Goal: Task Accomplishment & Management: Use online tool/utility

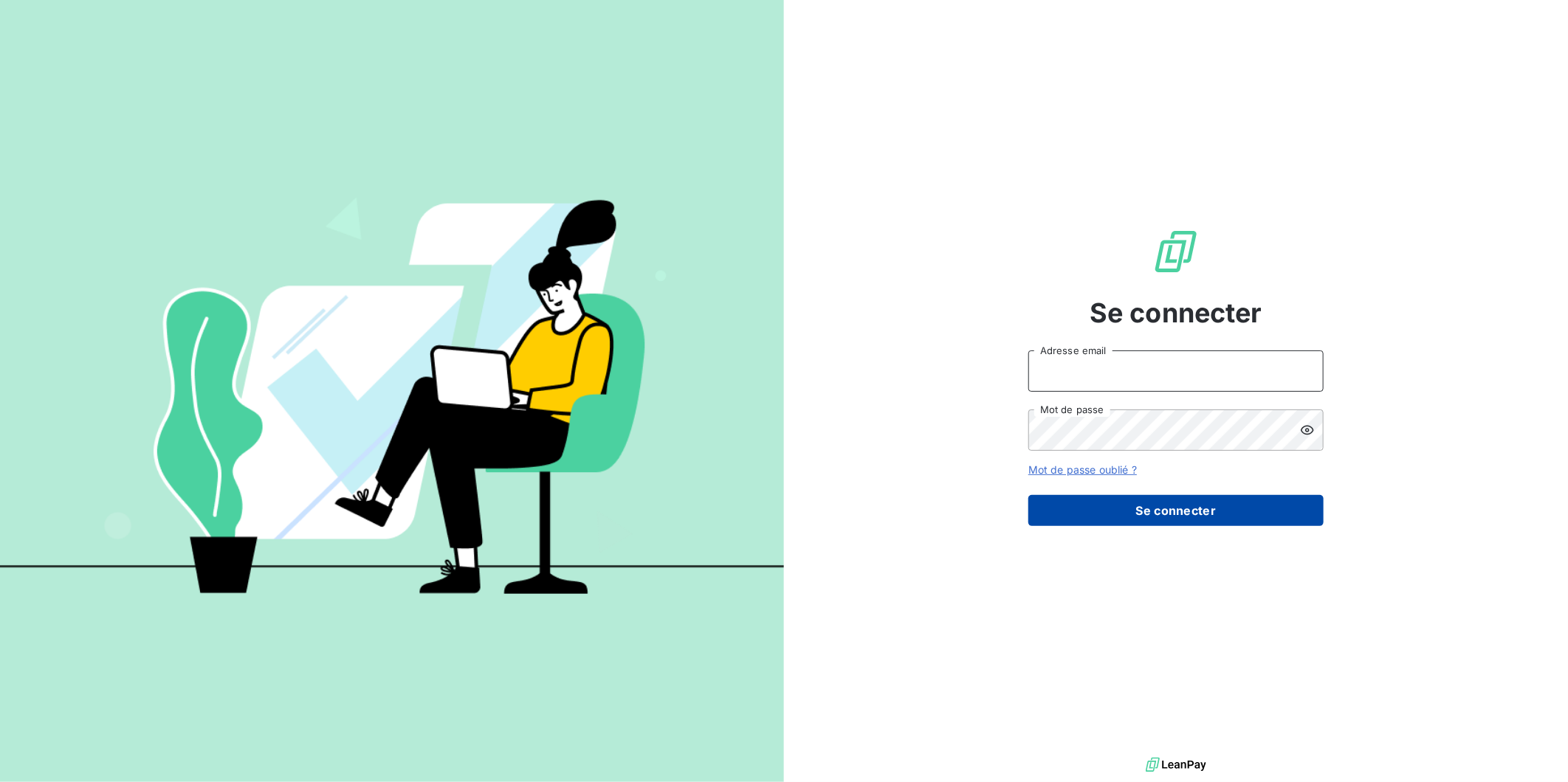
type input "[EMAIL_ADDRESS][DOMAIN_NAME]"
click at [1205, 495] on button "Se connecter" at bounding box center [1176, 511] width 295 height 31
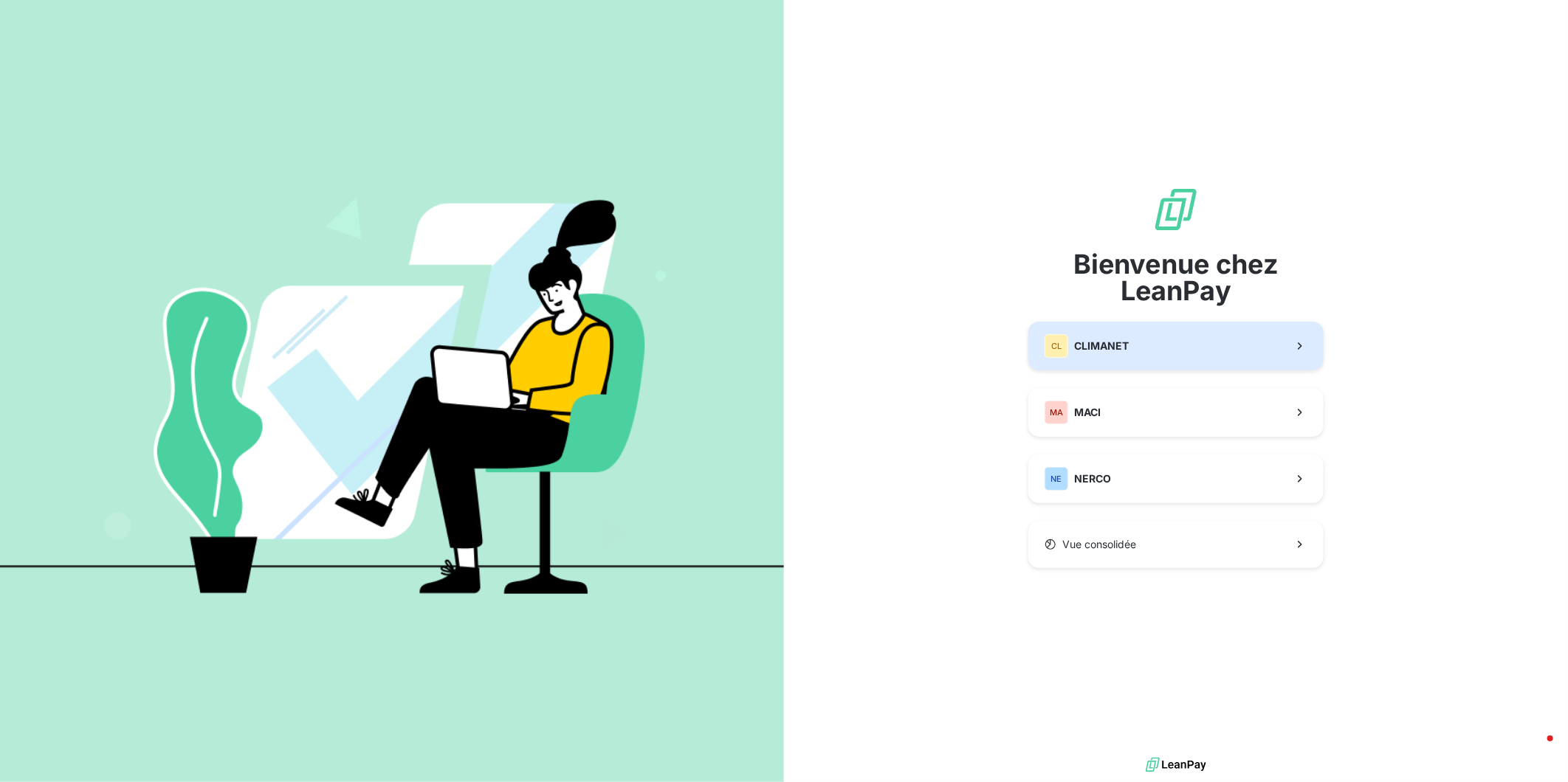
click at [1086, 363] on button "CL CLIMANET" at bounding box center [1176, 346] width 295 height 49
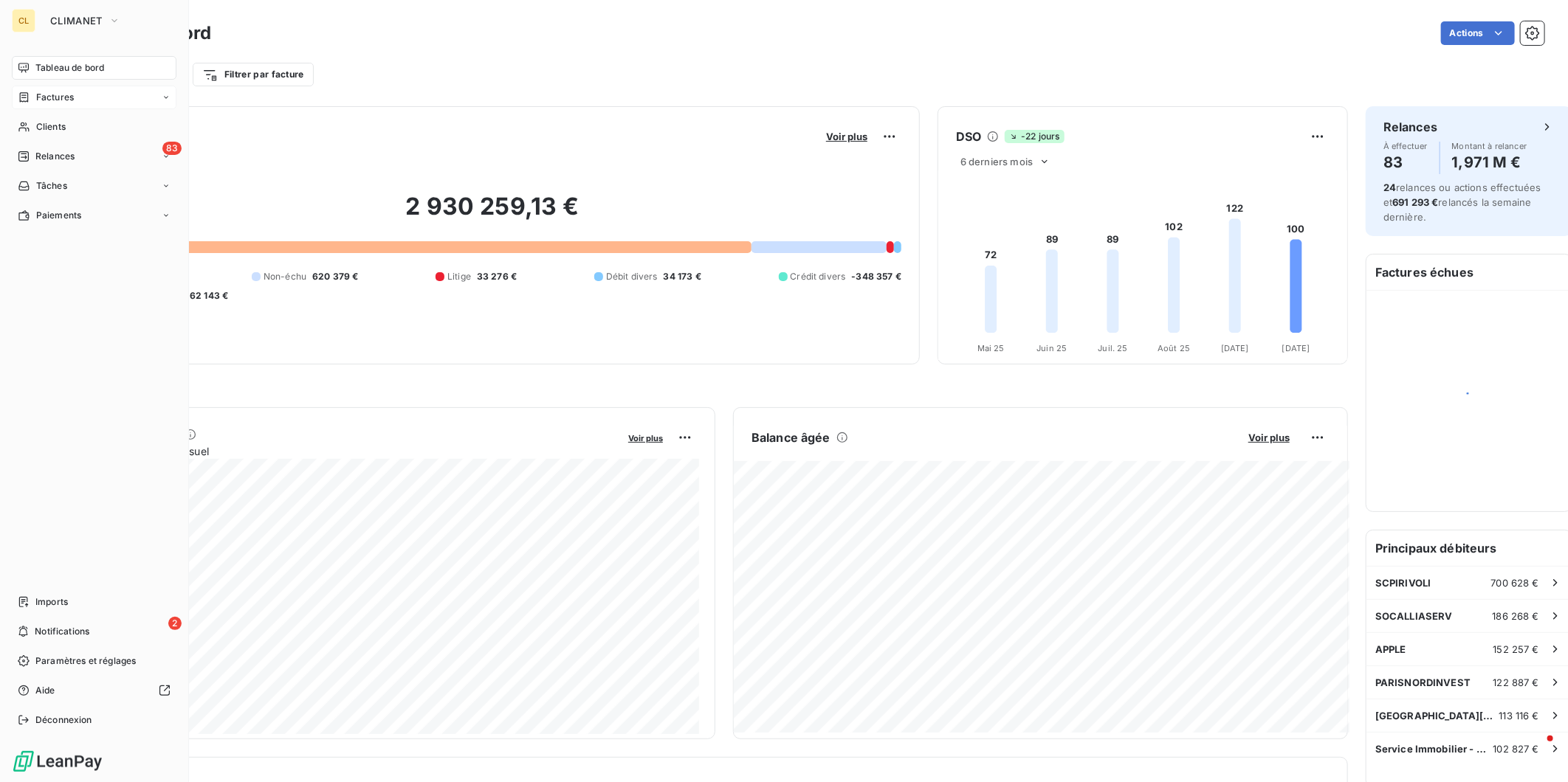
click at [45, 91] on span "Factures" at bounding box center [55, 97] width 38 height 13
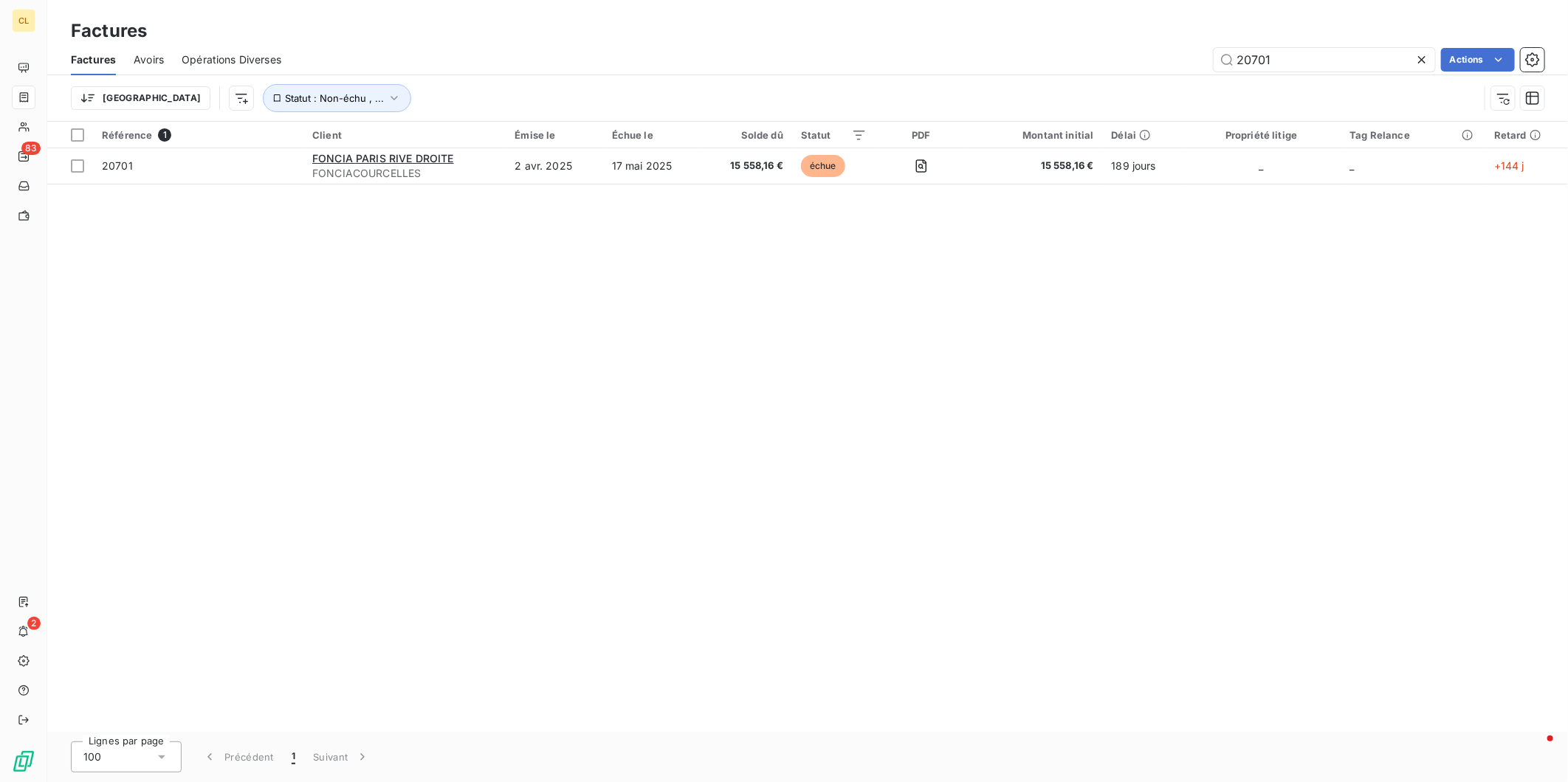
drag, startPoint x: 1280, startPoint y: 44, endPoint x: 1219, endPoint y: 45, distance: 61.0
click at [1219, 48] on div "20701 Actions" at bounding box center [921, 60] width 1246 height 24
type input "22934"
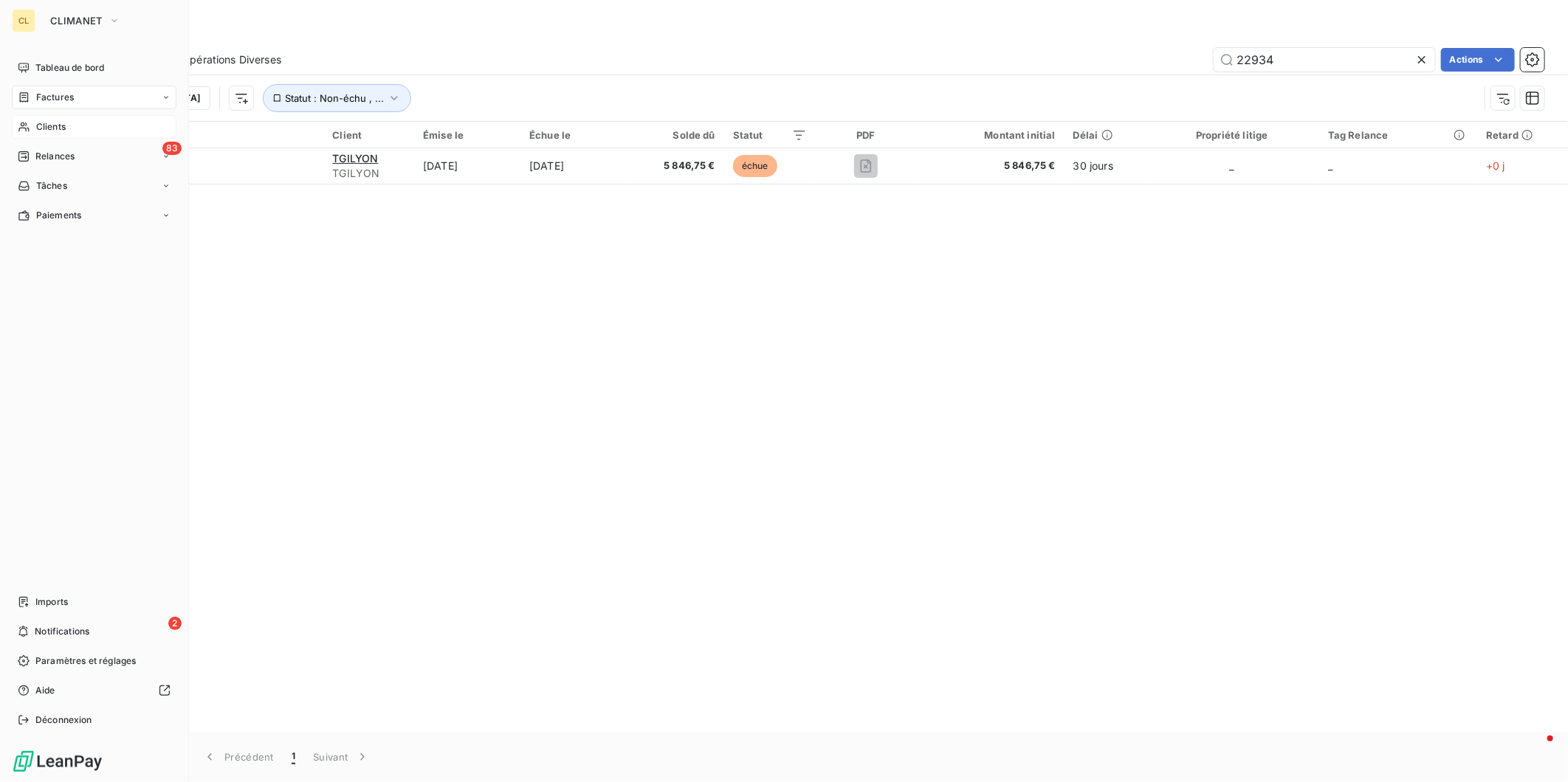
click at [36, 120] on span "Clients" at bounding box center [50, 127] width 29 height 13
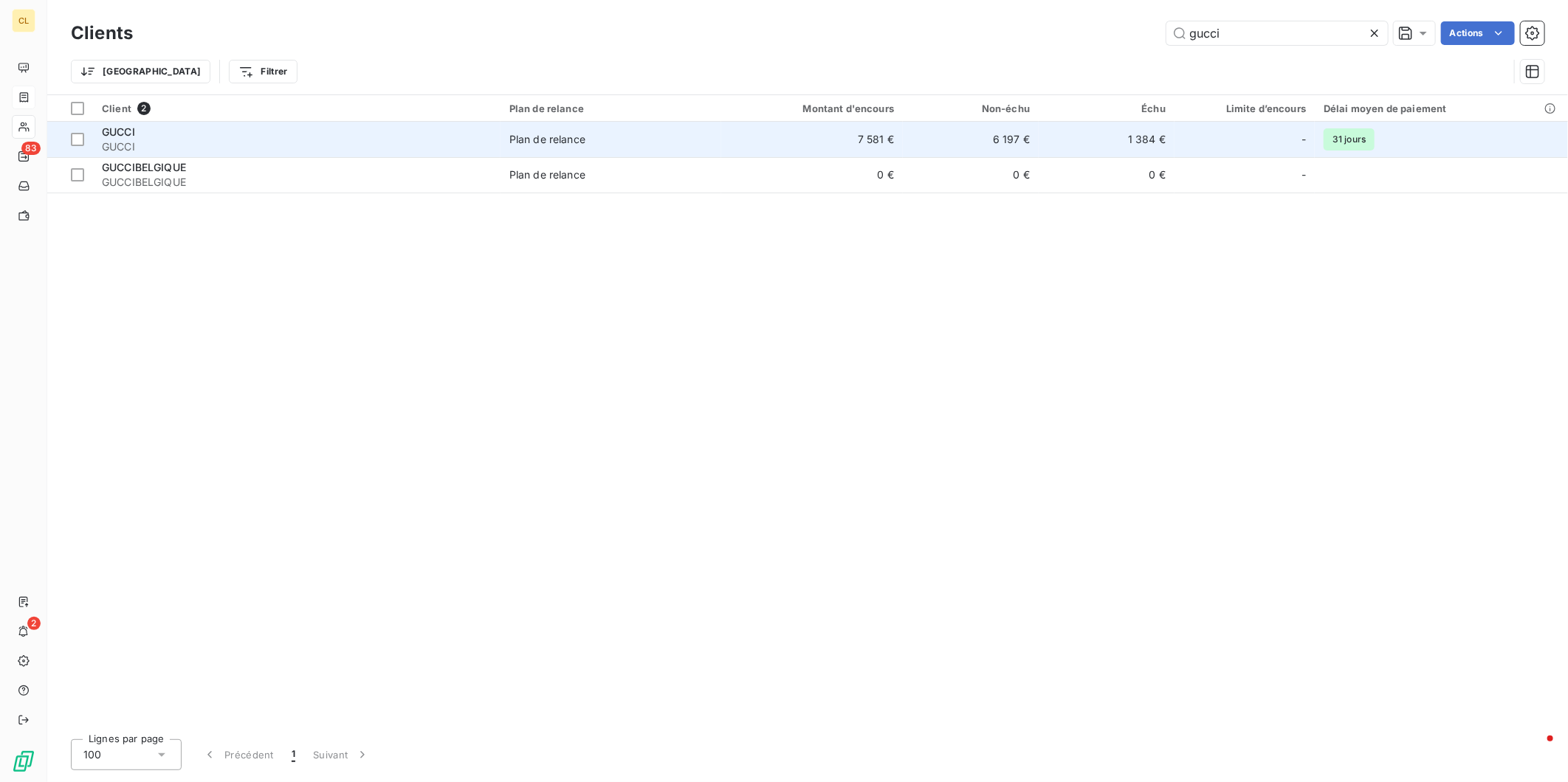
type input "gucci"
click at [814, 124] on td "7 581 €" at bounding box center [812, 139] width 183 height 35
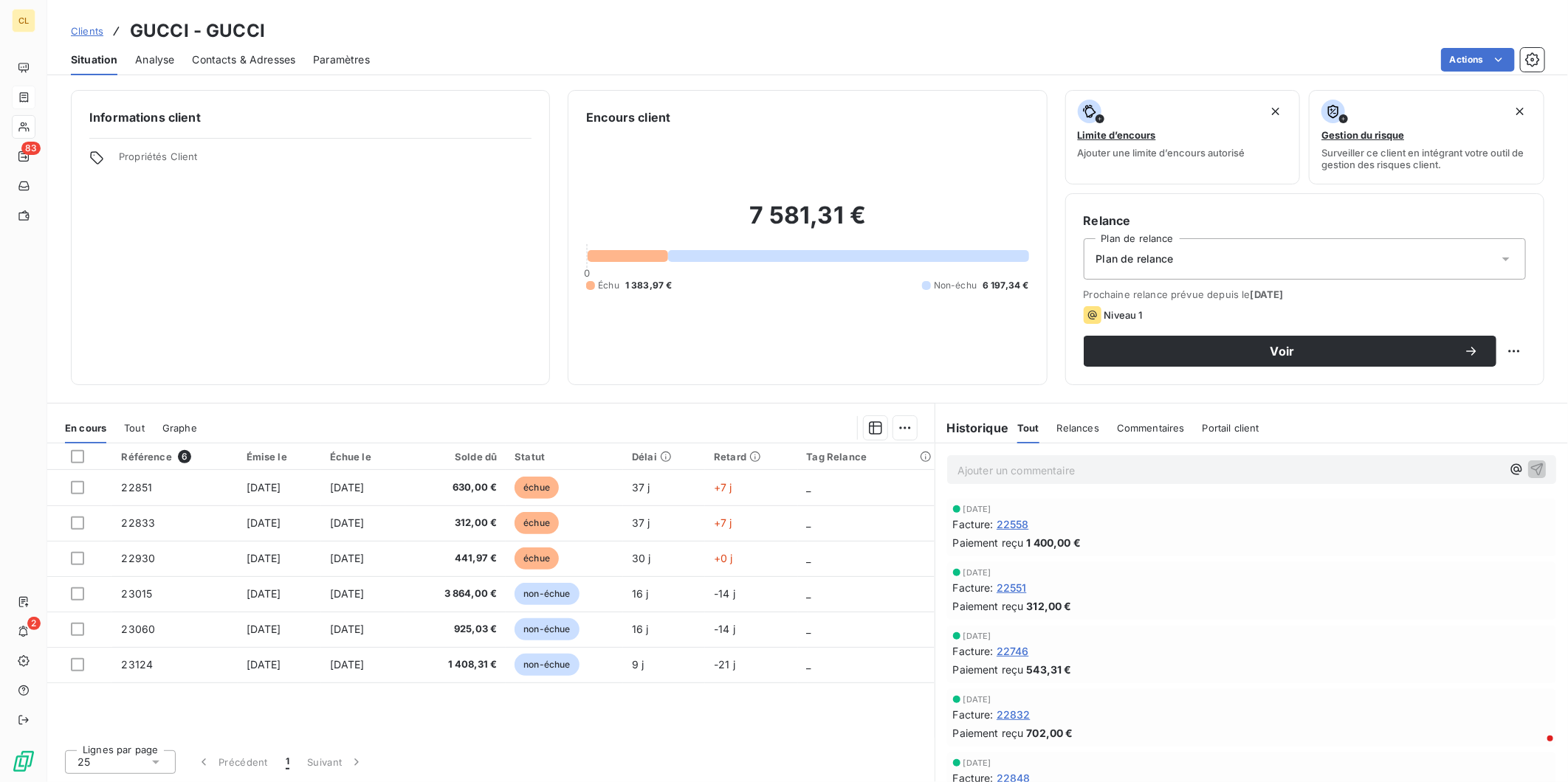
click at [71, 26] on span "Clients" at bounding box center [87, 31] width 32 height 11
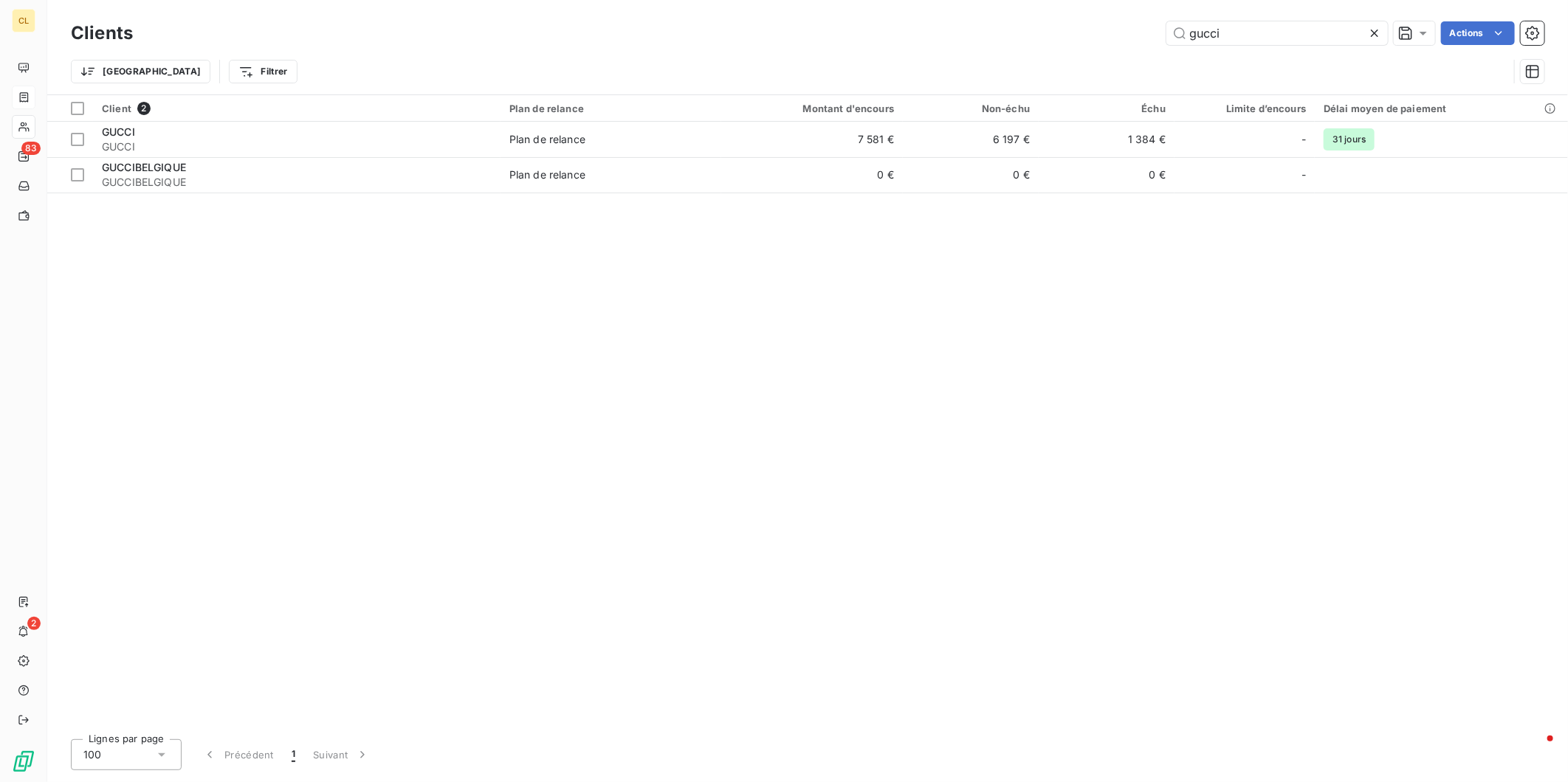
drag, startPoint x: 1243, startPoint y: 26, endPoint x: 1152, endPoint y: 26, distance: 91.0
click at [1154, 26] on div "gucci Actions" at bounding box center [847, 33] width 1394 height 24
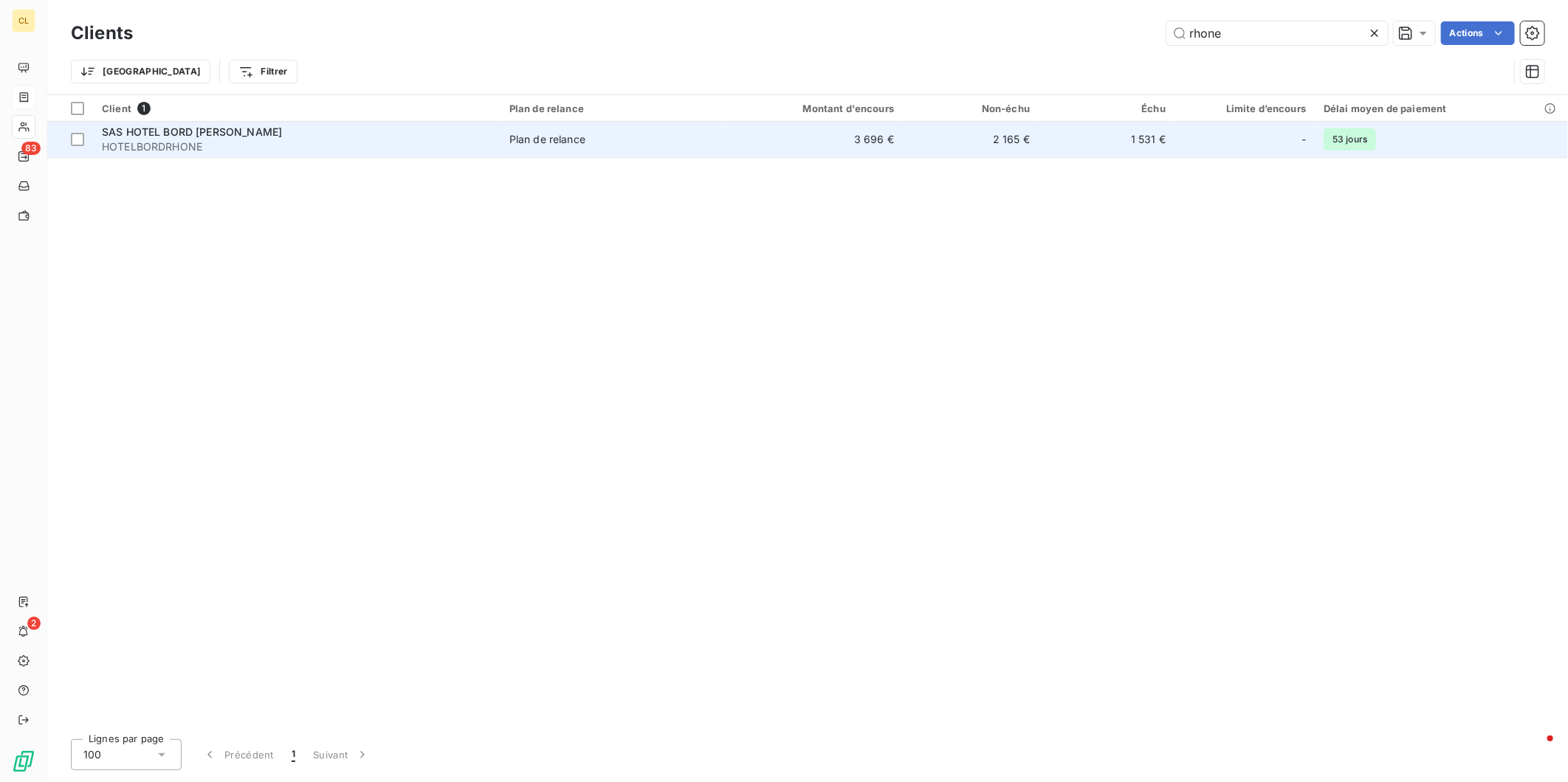
type input "rhone"
click at [224, 126] on span "SAS HOTEL BORD [PERSON_NAME]" at bounding box center [192, 131] width 180 height 12
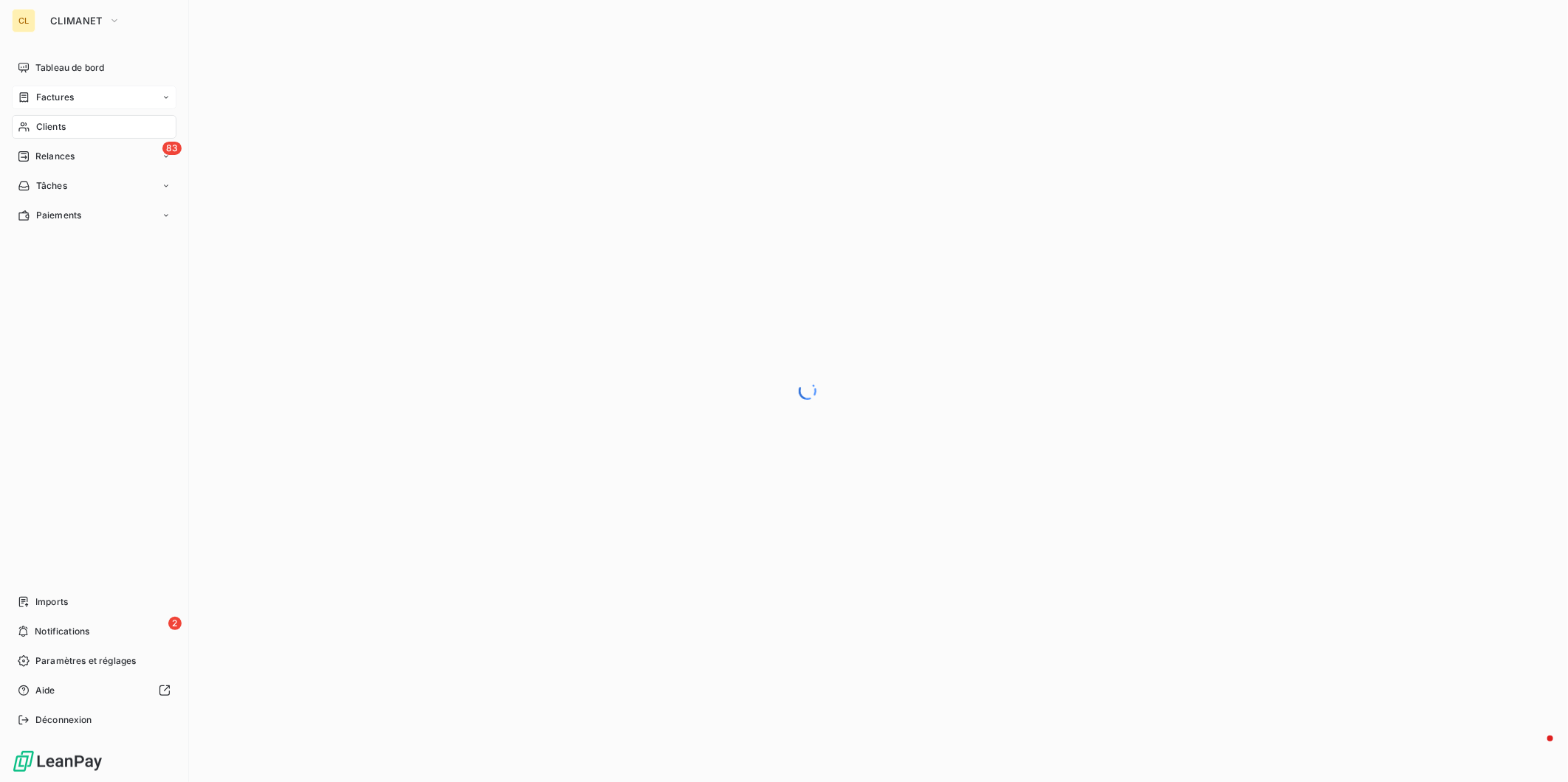
click at [54, 120] on span "Clients" at bounding box center [50, 127] width 29 height 13
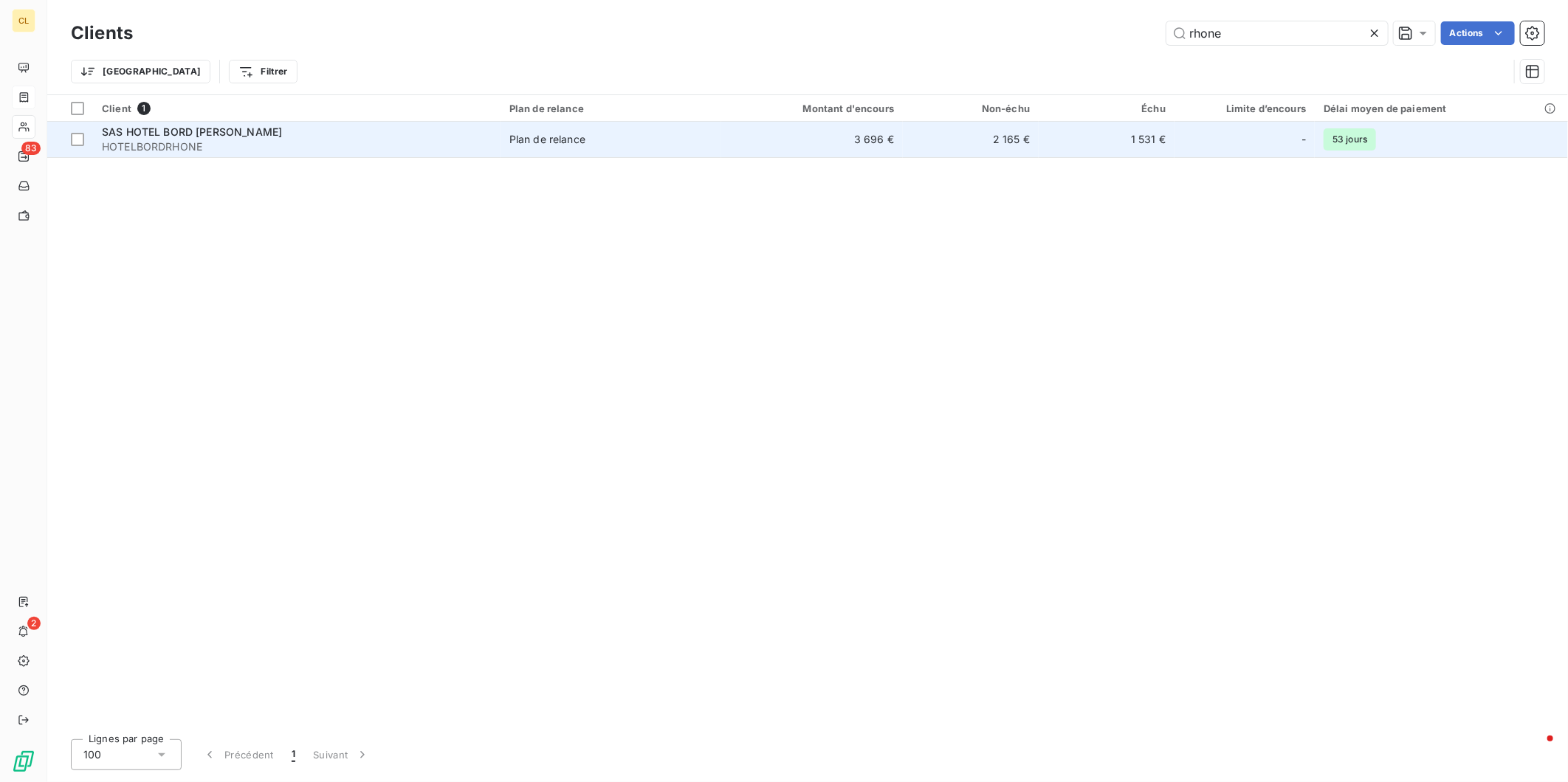
click at [200, 140] on span "HOTELBORDRHONE" at bounding box center [297, 148] width 390 height 15
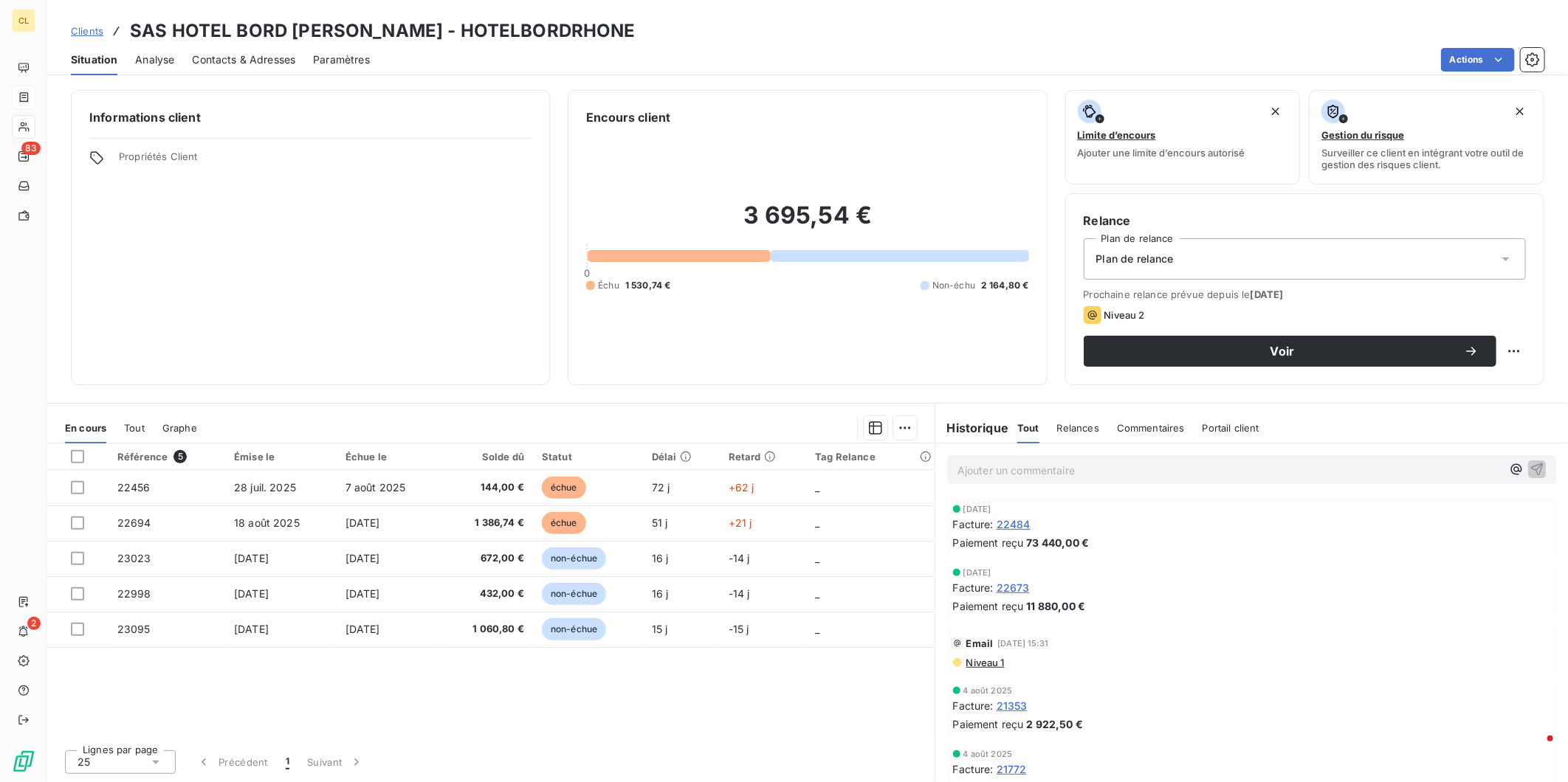
click at [71, 26] on span "Clients" at bounding box center [87, 31] width 32 height 11
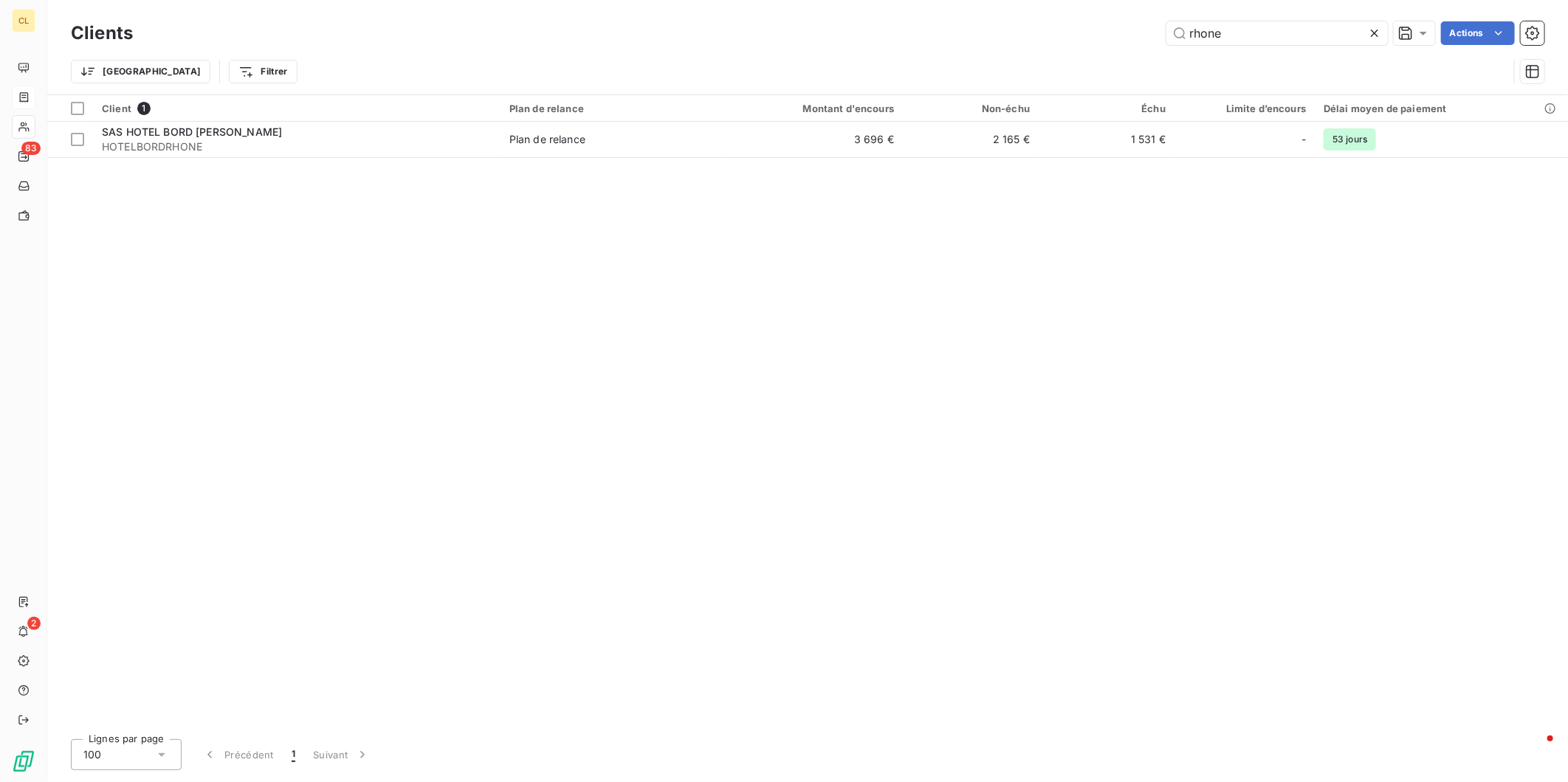
drag, startPoint x: 1244, startPoint y: 21, endPoint x: 1132, endPoint y: 18, distance: 112.0
click at [1132, 22] on div "rhone Actions" at bounding box center [847, 33] width 1394 height 24
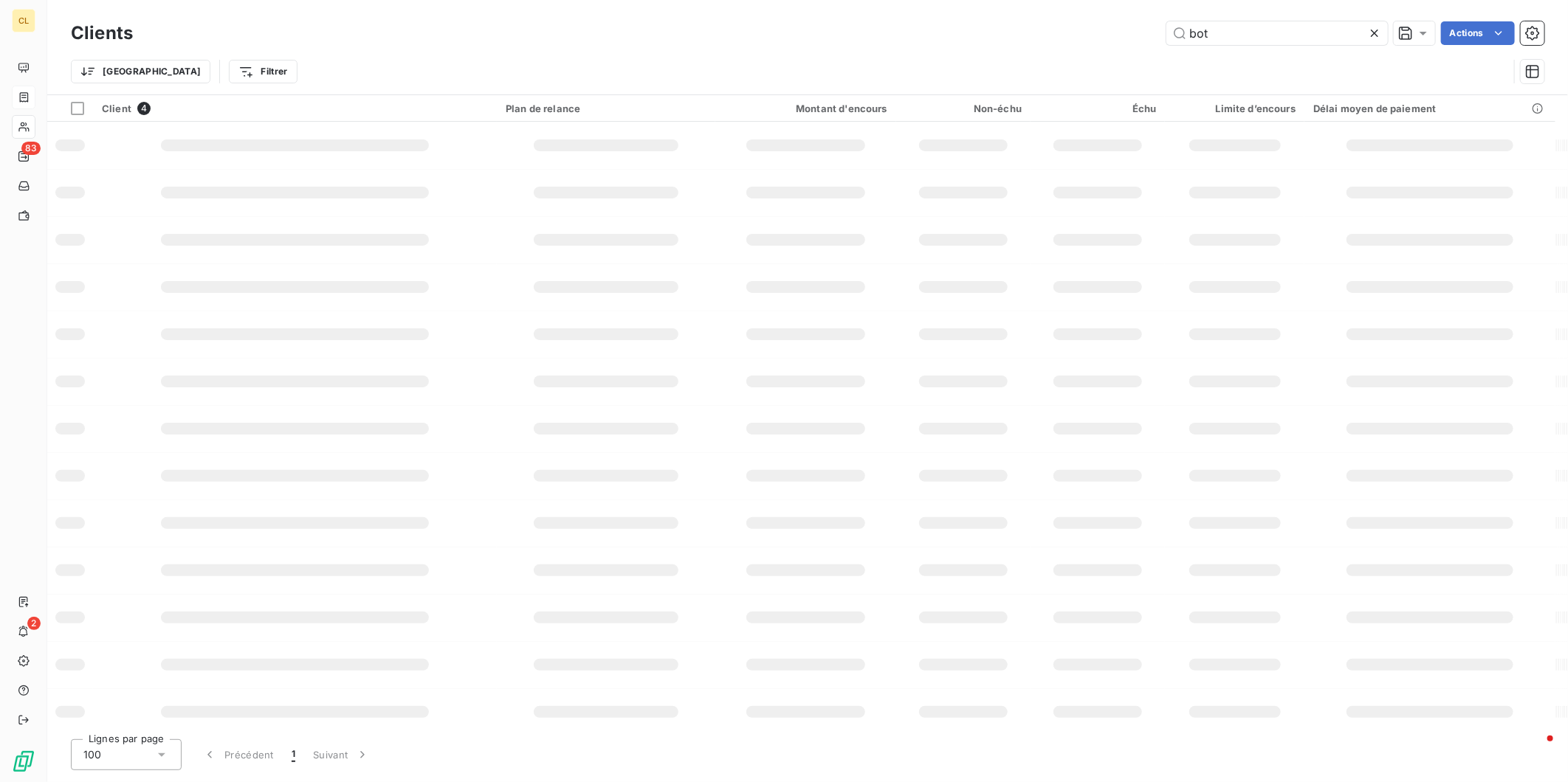
type input "bot"
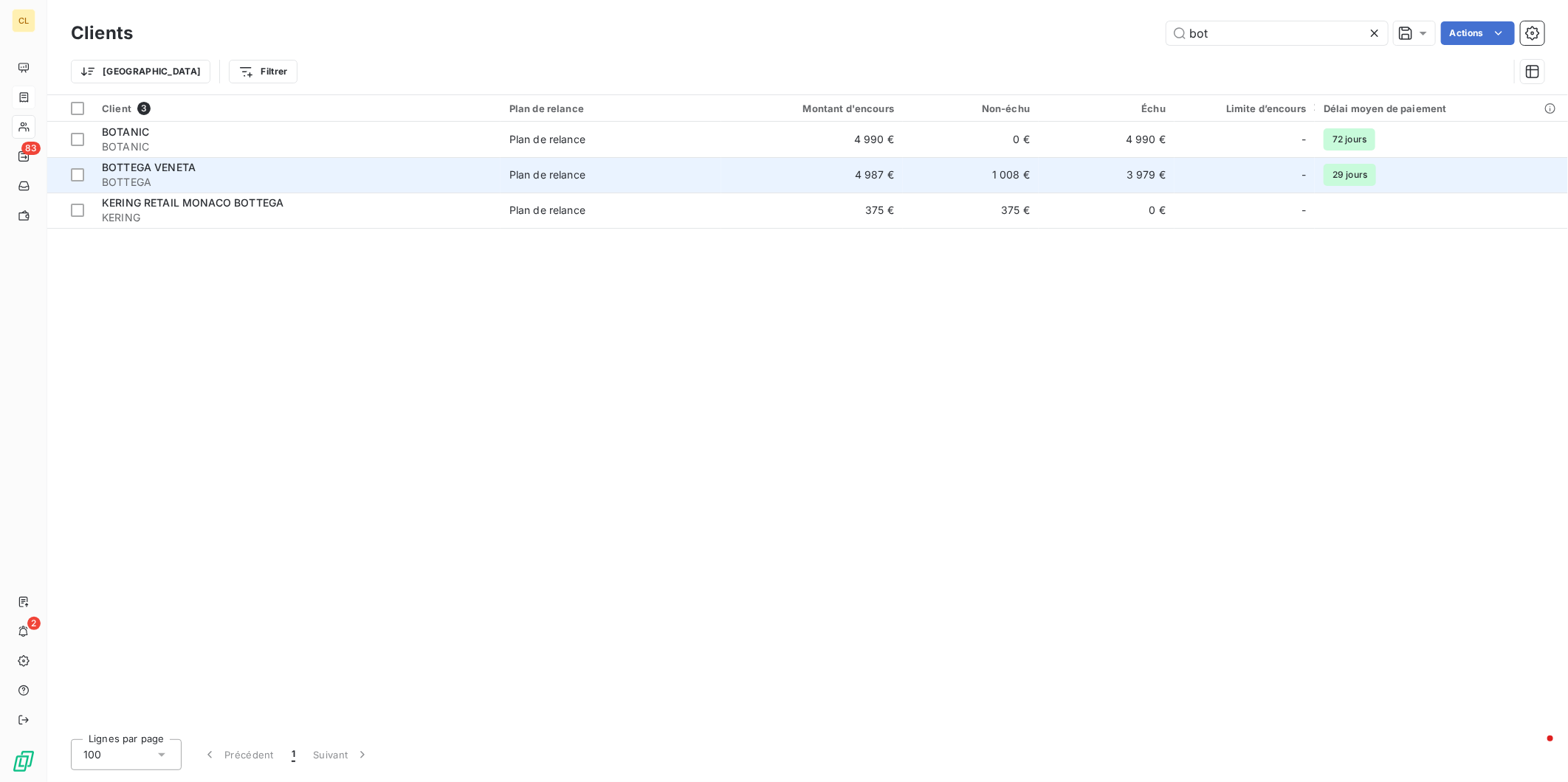
click at [510, 167] on div "Plan de relance" at bounding box center [548, 175] width 76 height 15
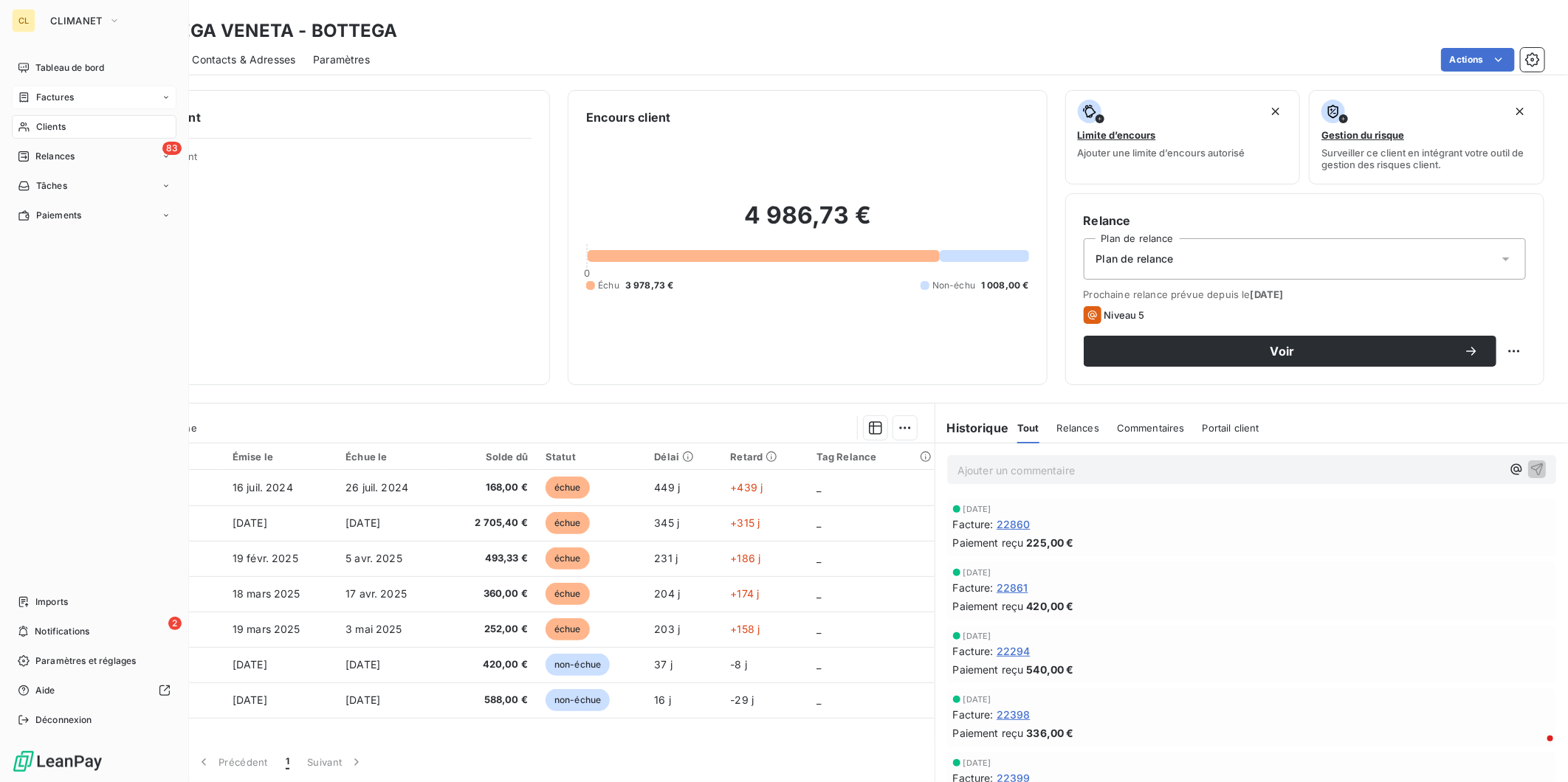
click at [40, 91] on span "Factures" at bounding box center [55, 97] width 38 height 13
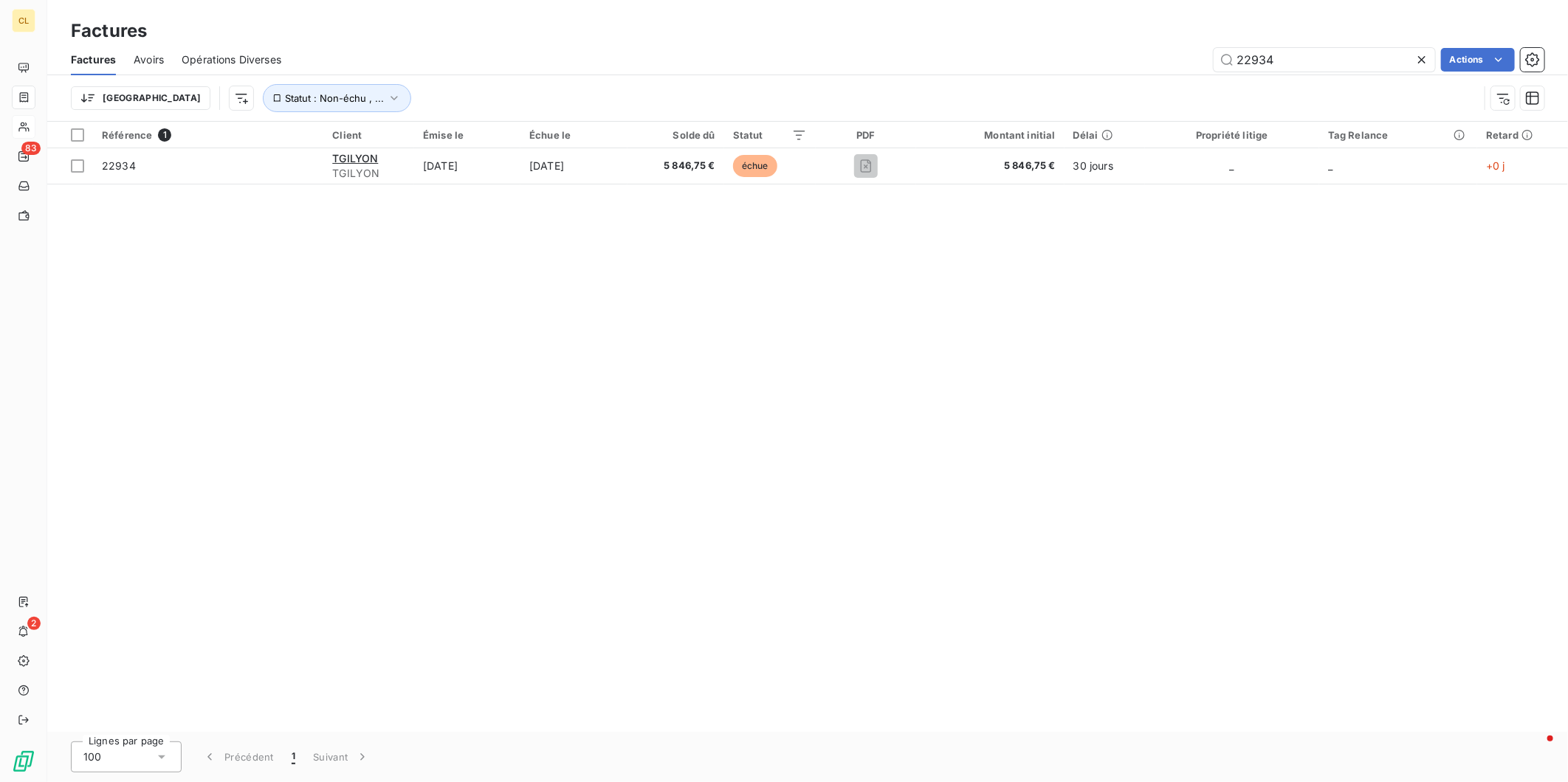
drag, startPoint x: 1299, startPoint y: 45, endPoint x: 1204, endPoint y: 44, distance: 95.0
click at [1204, 48] on div "22934 Actions" at bounding box center [921, 60] width 1246 height 24
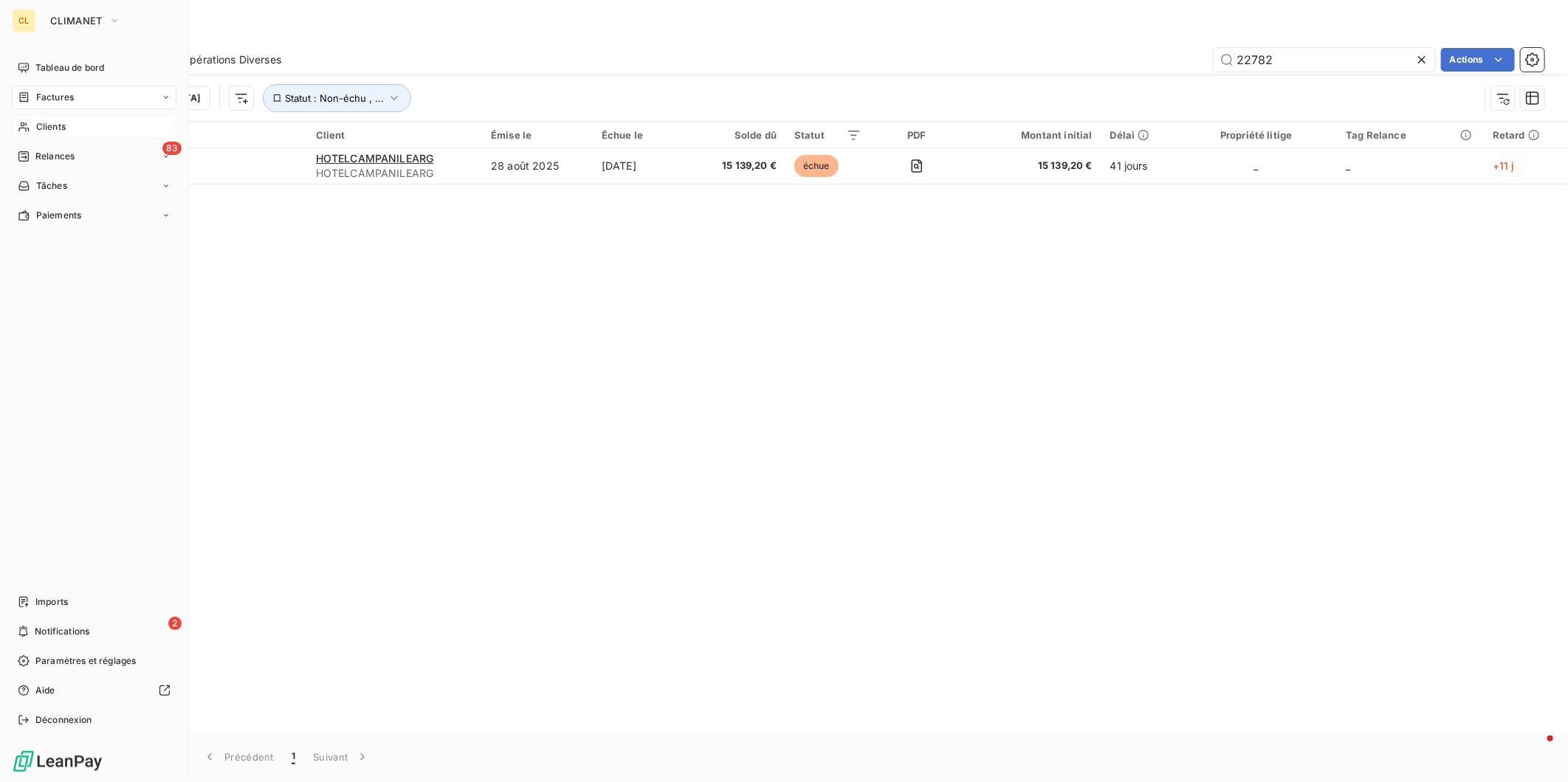
click at [45, 91] on span "Factures" at bounding box center [55, 97] width 38 height 13
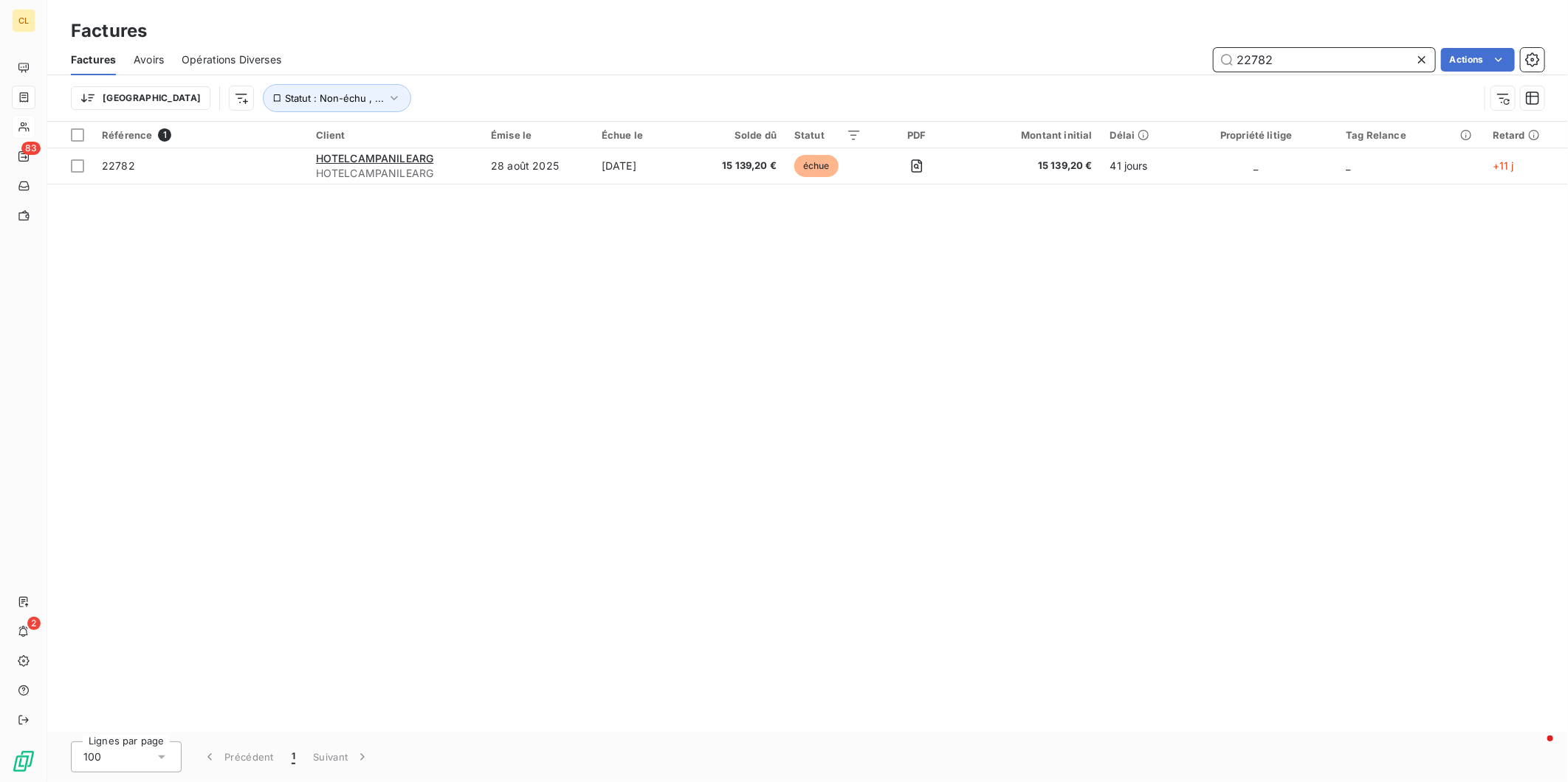
click at [1300, 54] on input "22782" at bounding box center [1324, 60] width 221 height 24
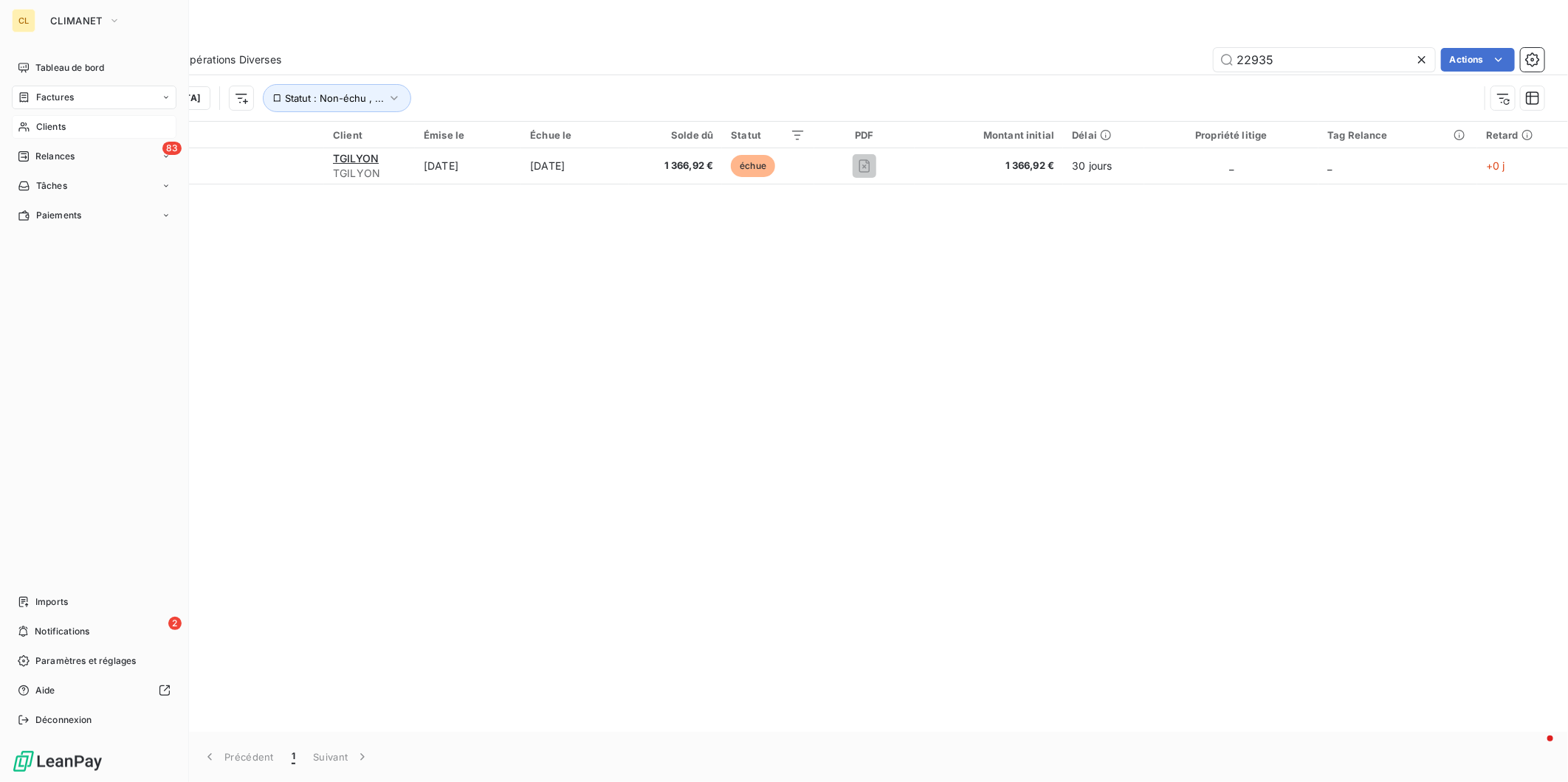
click at [52, 91] on span "Factures" at bounding box center [55, 97] width 38 height 13
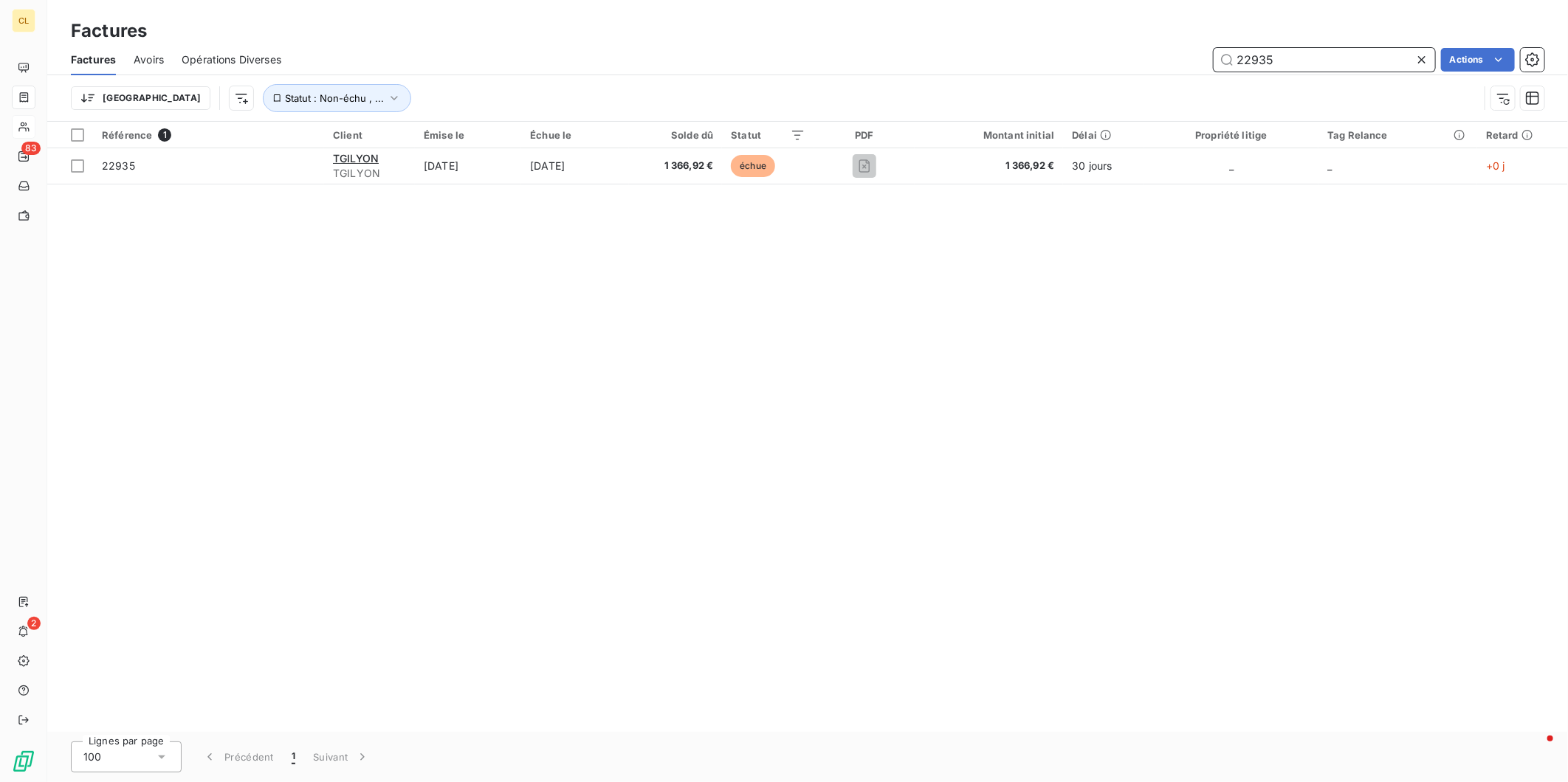
drag, startPoint x: 1285, startPoint y: 47, endPoint x: 1182, endPoint y: 42, distance: 103.1
click at [1184, 48] on div "22935 Actions" at bounding box center [921, 60] width 1246 height 24
type input "23216"
